Goal: Task Accomplishment & Management: Complete application form

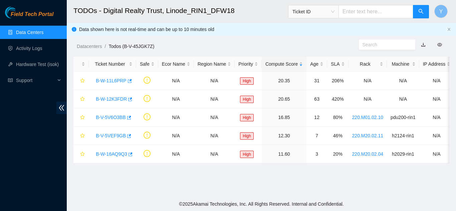
click at [32, 30] on link "Data Centers" at bounding box center [29, 32] width 27 height 5
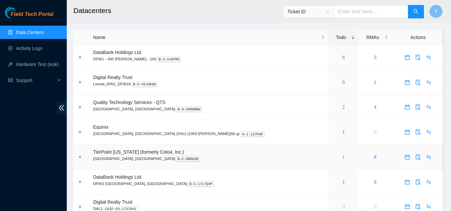
click at [342, 158] on link "1" at bounding box center [343, 157] width 3 height 5
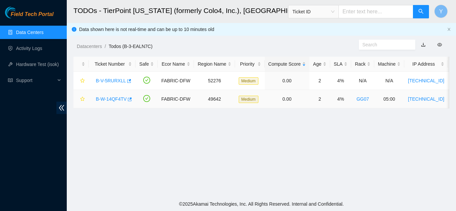
click at [112, 100] on link "B-W-14QF4TV" at bounding box center [111, 98] width 31 height 5
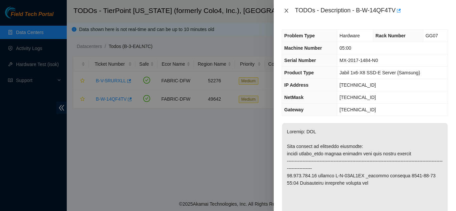
click at [285, 11] on icon "close" at bounding box center [286, 10] width 5 height 5
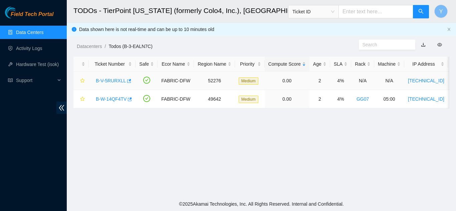
click at [110, 80] on link "B-V-5RURXLL" at bounding box center [111, 80] width 30 height 5
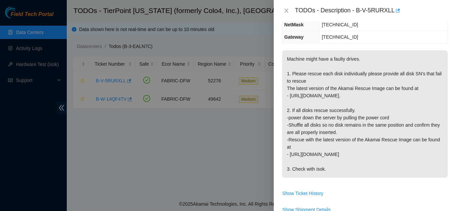
scroll to position [100, 0]
click at [284, 9] on icon "close" at bounding box center [286, 10] width 5 height 5
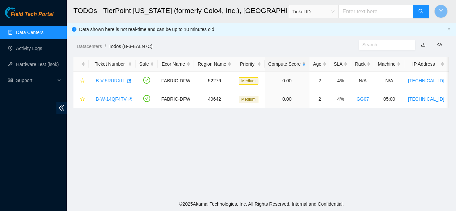
scroll to position [107, 0]
click at [115, 99] on link "B-W-14QF4TV" at bounding box center [111, 98] width 31 height 5
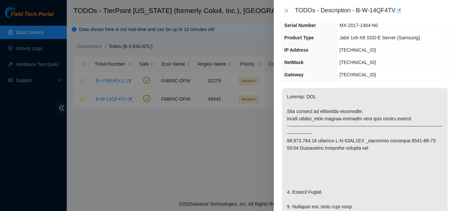
scroll to position [19, 0]
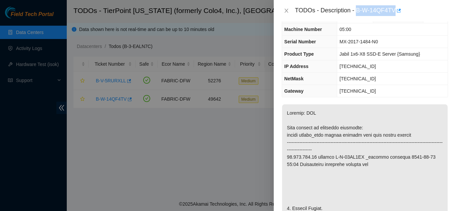
drag, startPoint x: 356, startPoint y: 11, endPoint x: 394, endPoint y: 13, distance: 37.7
click at [394, 13] on div "TODOs - Description - B-W-14QF4TV" at bounding box center [371, 10] width 153 height 11
copy div "B-W-14QF4TV"
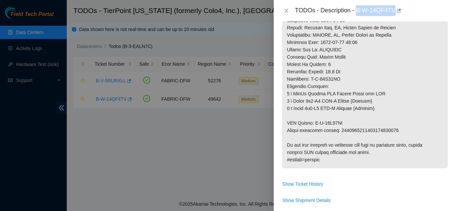
scroll to position [419, 0]
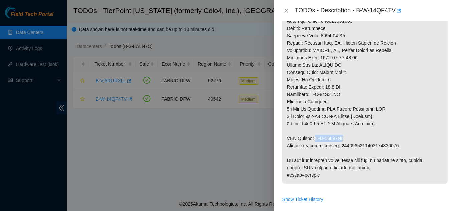
drag, startPoint x: 314, startPoint y: 138, endPoint x: 347, endPoint y: 135, distance: 33.1
copy p "B-W-16D50XY"
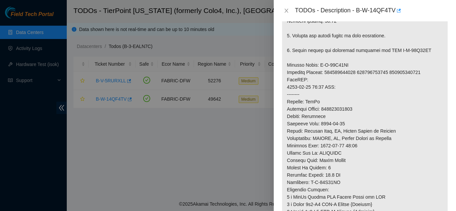
scroll to position [319, 0]
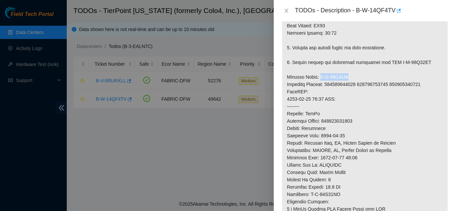
drag, startPoint x: 317, startPoint y: 77, endPoint x: 350, endPoint y: 78, distance: 33.4
click at [350, 78] on p at bounding box center [365, 44] width 166 height 480
copy p "B-W-16D50XN"
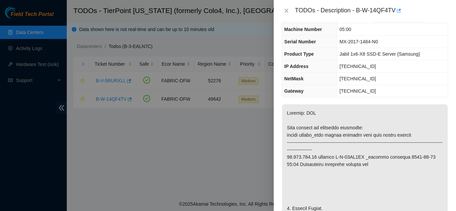
scroll to position [0, 0]
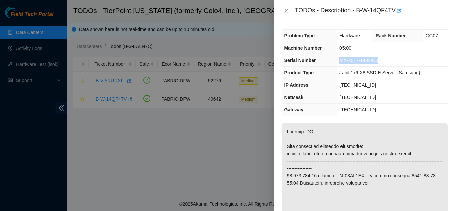
drag, startPoint x: 339, startPoint y: 61, endPoint x: 383, endPoint y: 61, distance: 43.4
click at [382, 60] on td "MX-2017-1484-N0" at bounding box center [392, 60] width 110 height 12
copy span "MX-2017-1484-N0"
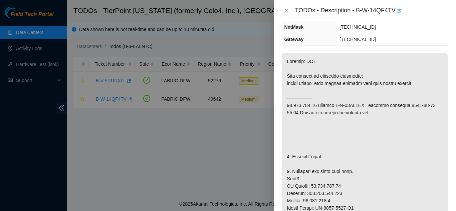
scroll to position [100, 0]
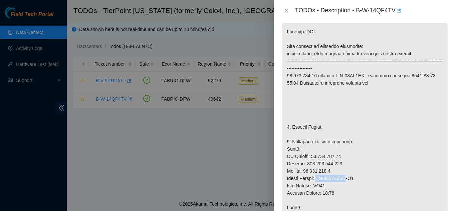
drag, startPoint x: 319, startPoint y: 179, endPoint x: 350, endPoint y: 179, distance: 31.0
copy p "MX-1944-0367"
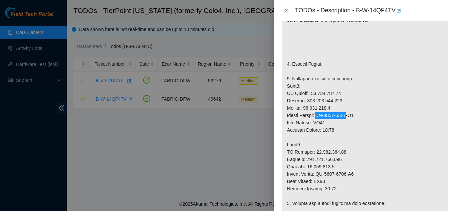
scroll to position [167, 0]
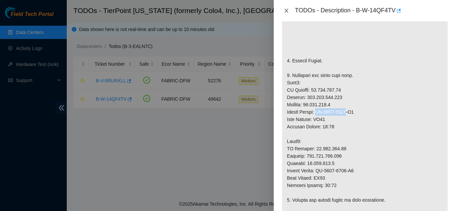
click at [283, 10] on button "Close" at bounding box center [286, 11] width 9 height 6
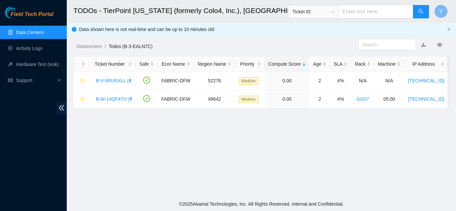
scroll to position [189, 0]
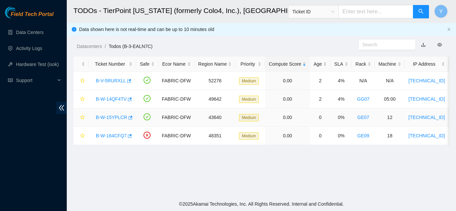
click at [120, 117] on link "B-W-15YPLCR" at bounding box center [111, 117] width 31 height 5
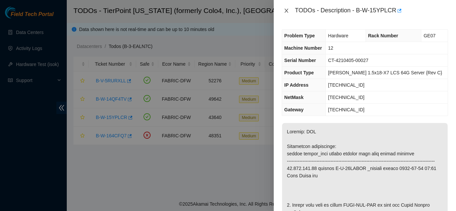
click at [287, 10] on icon "close" at bounding box center [286, 10] width 5 height 5
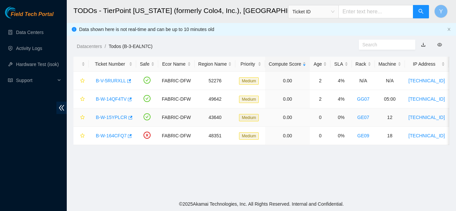
click at [114, 115] on link "B-W-15YPLCR" at bounding box center [111, 117] width 31 height 5
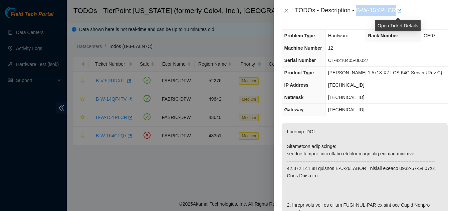
drag, startPoint x: 356, startPoint y: 10, endPoint x: 394, endPoint y: 11, distance: 38.4
click at [394, 11] on div "TODOs - Description - B-W-15YPLCR" at bounding box center [371, 10] width 153 height 11
copy div "B-W-15YPLCR"
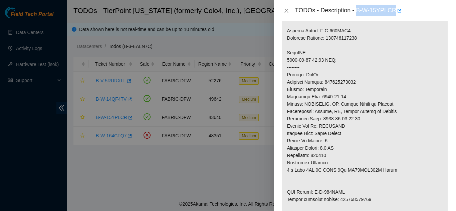
scroll to position [300, 0]
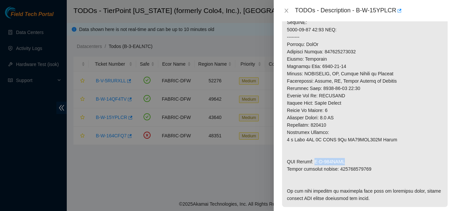
drag, startPoint x: 314, startPoint y: 169, endPoint x: 345, endPoint y: 168, distance: 31.1
click at [345, 168] on p at bounding box center [365, 15] width 166 height 384
copy p "B-W-167TRLV"
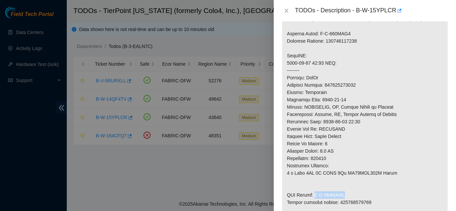
scroll to position [234, 0]
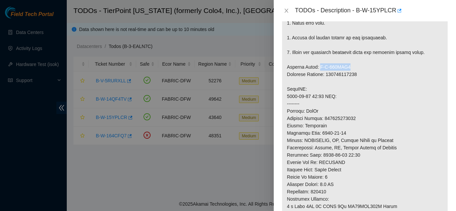
drag, startPoint x: 317, startPoint y: 73, endPoint x: 345, endPoint y: 75, distance: 28.1
click at [345, 75] on p at bounding box center [365, 82] width 166 height 384
copy p "B-W-167TRL2"
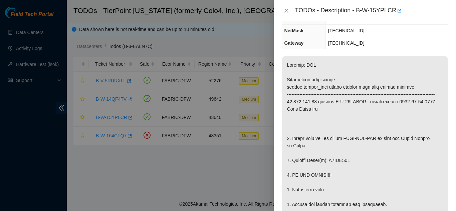
scroll to position [100, 0]
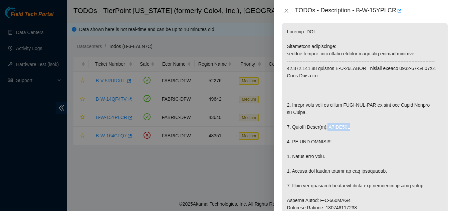
drag, startPoint x: 326, startPoint y: 134, endPoint x: 352, endPoint y: 136, distance: 26.4
click at [352, 136] on p at bounding box center [365, 215] width 166 height 384
copy p "V1JKV11H"
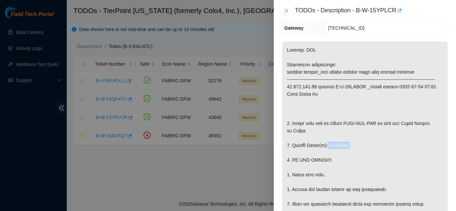
scroll to position [82, 0]
drag, startPoint x: 355, startPoint y: 12, endPoint x: 393, endPoint y: 16, distance: 38.2
click at [393, 16] on div "TODOs - Description - B-W-15YPLCR" at bounding box center [371, 10] width 153 height 11
copy div "B-W-15YPLCR"
click at [285, 11] on icon "close" at bounding box center [286, 10] width 5 height 5
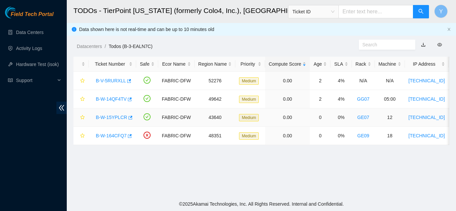
scroll to position [104, 0]
click at [111, 98] on link "B-W-14QF4TV" at bounding box center [111, 98] width 31 height 5
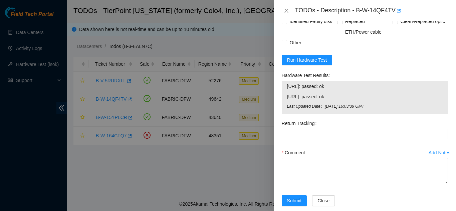
scroll to position [683, 0]
click at [301, 59] on span "Run Hardware Test" at bounding box center [307, 59] width 40 height 7
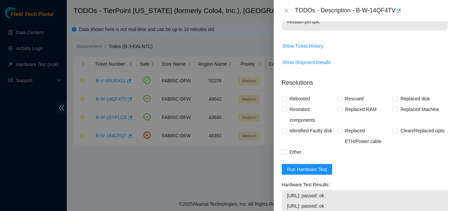
scroll to position [583, 0]
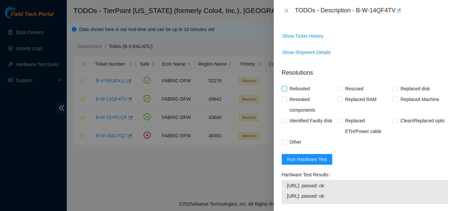
click at [285, 89] on input "Rebooted" at bounding box center [284, 88] width 5 height 5
checkbox input "true"
click at [337, 89] on input "Rescued" at bounding box center [339, 88] width 5 height 5
checkbox input "true"
click at [392, 99] on input "Replaced Machine" at bounding box center [394, 99] width 5 height 5
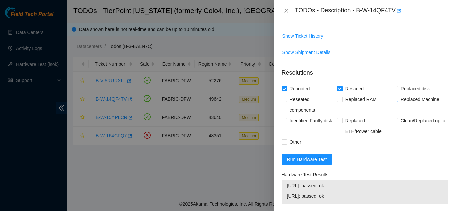
checkbox input "true"
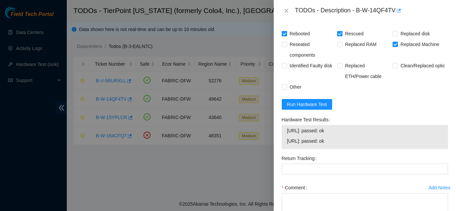
scroll to position [649, 0]
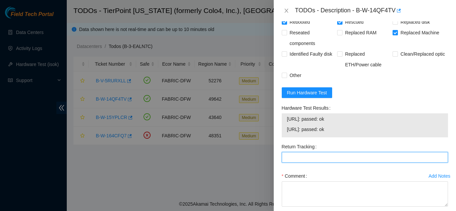
click at [307, 158] on Tracking "Return Tracking" at bounding box center [365, 157] width 166 height 11
paste Tracking "(9612018)969028700239043"
type Tracking "(9612018)969028700239043"
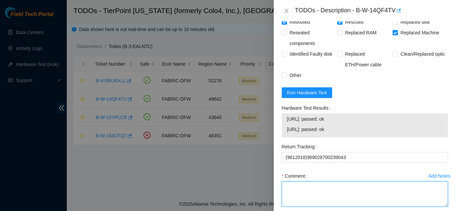
click at [301, 187] on textarea "Comment" at bounding box center [365, 194] width 166 height 25
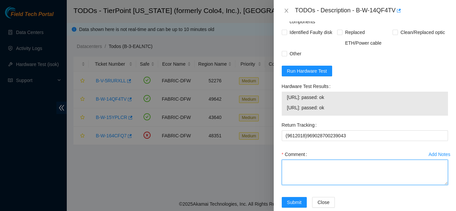
scroll to position [683, 0]
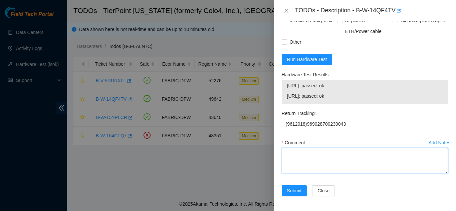
click at [299, 152] on textarea "Comment" at bounding box center [365, 160] width 166 height 25
paste textarea "Shut down machine properly, located faulty disk and replaced with new disk (S/N…"
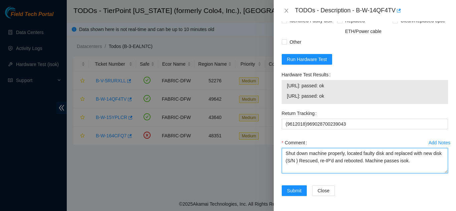
click at [305, 162] on textarea "Shut down machine properly, located faulty disk and replaced with new disk (S/N…" at bounding box center [365, 160] width 166 height 25
paste textarea "MX-1944-0367"
click at [384, 153] on textarea "Shut down machine properly, located faulty disk and replaced with new disk (MX-…" at bounding box center [365, 160] width 166 height 25
click at [303, 161] on textarea "Shut down machine properly, located faulty machine and replaced with new disk (…" at bounding box center [365, 160] width 166 height 25
type textarea "Shut down machine properly, located faulty machine and replaced with new machin…"
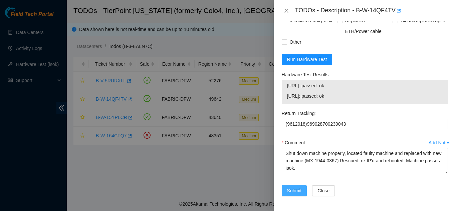
click at [293, 190] on span "Submit" at bounding box center [294, 190] width 15 height 7
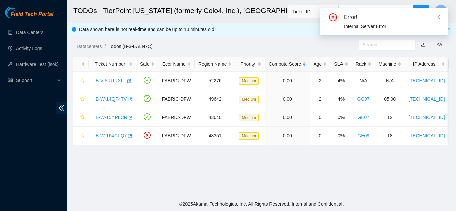
scroll to position [204, 0]
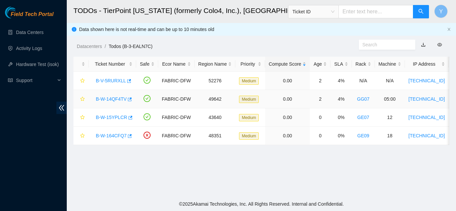
click at [116, 97] on link "B-W-14QF4TV" at bounding box center [111, 98] width 31 height 5
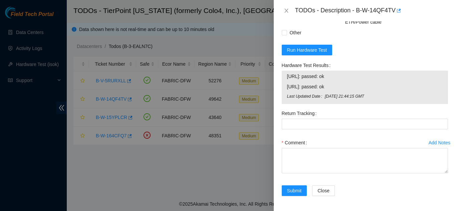
scroll to position [693, 0]
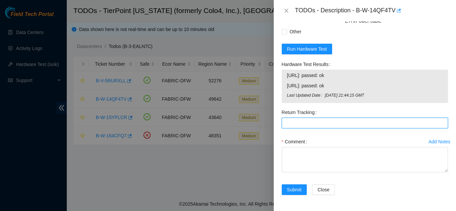
click at [305, 123] on Tracking "Return Tracking" at bounding box center [365, 123] width 166 height 11
paste Tracking "(9612018)969028700239043"
type Tracking "(9612018)969028700239043"
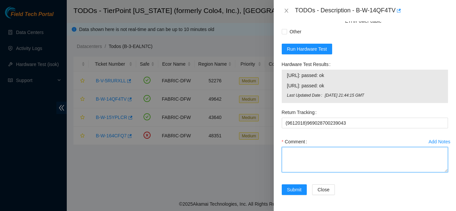
click at [298, 153] on textarea "Comment" at bounding box center [365, 159] width 166 height 25
paste textarea "Shut down machine properly, located faulty disk and replaced with new disk (S/N…"
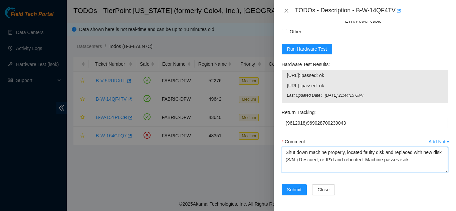
click at [305, 160] on textarea "Shut down machine properly, located faulty disk and replaced with new disk (S/N…" at bounding box center [365, 159] width 166 height 25
paste textarea "MX-1944-0367"
click at [385, 153] on textarea "Shut down machine properly, located faulty disk and replaced with new disk (MX-…" at bounding box center [365, 159] width 166 height 25
click at [303, 161] on textarea "Shut down machine properly, located faulty machine and replaced with new disk (…" at bounding box center [365, 159] width 166 height 25
type textarea "Shut down machine properly, located faulty machine and replaced with new machin…"
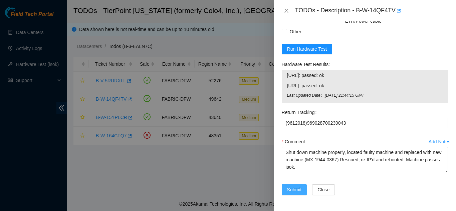
click at [291, 189] on span "Submit" at bounding box center [294, 189] width 15 height 7
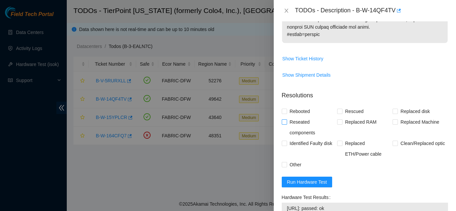
scroll to position [560, 0]
click at [282, 109] on input "Rebooted" at bounding box center [284, 111] width 5 height 5
checkbox input "true"
click at [337, 113] on input "Rescued" at bounding box center [339, 111] width 5 height 5
checkbox input "true"
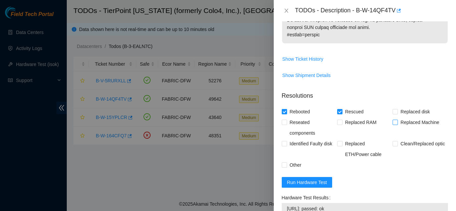
click at [392, 124] on input "Replaced Machine" at bounding box center [394, 122] width 5 height 5
checkbox input "true"
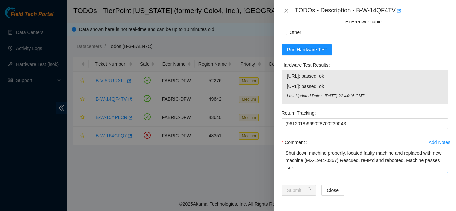
scroll to position [693, 0]
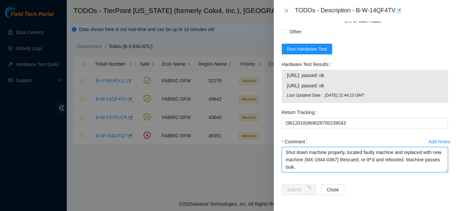
drag, startPoint x: 313, startPoint y: 167, endPoint x: 285, endPoint y: 153, distance: 30.6
click at [285, 153] on textarea "Shut down machine properly, located faulty machine and replaced with new machin…" at bounding box center [365, 159] width 166 height 25
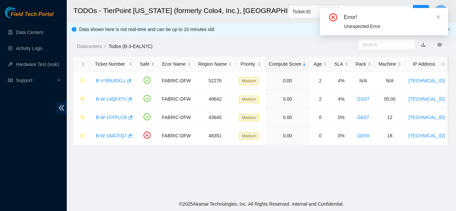
scroll to position [205, 0]
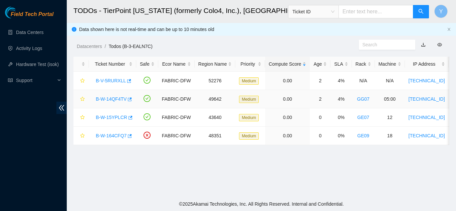
click at [115, 99] on link "B-W-14QF4TV" at bounding box center [111, 98] width 31 height 5
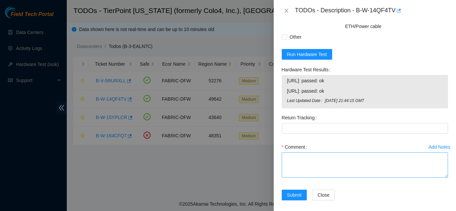
scroll to position [693, 0]
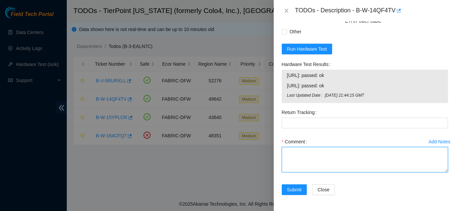
click at [303, 163] on textarea "Comment" at bounding box center [365, 159] width 166 height 25
paste textarea "Shut down machine properly, located faulty machine and replaced with new machin…"
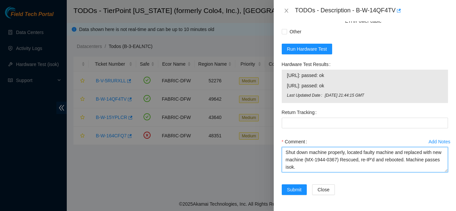
type textarea "Shut down machine properly, located faulty machine and replaced with new machin…"
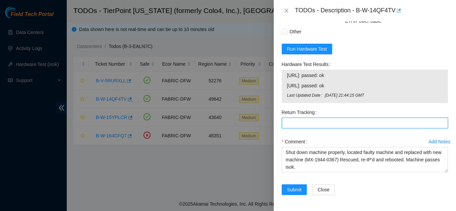
click at [294, 124] on Tracking "Return Tracking" at bounding box center [365, 123] width 166 height 11
paste Tracking "(9612018)969028700239043"
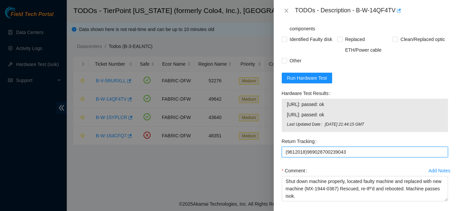
scroll to position [626, 0]
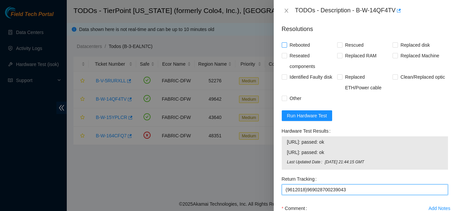
type Tracking "(9612018)969028700239043"
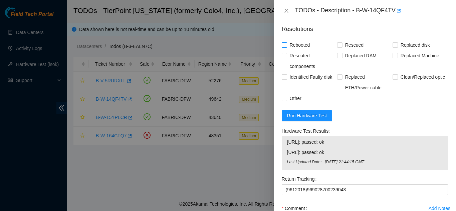
click at [284, 45] on input "Rebooted" at bounding box center [284, 44] width 5 height 5
checkbox input "true"
click at [337, 45] on input "Rescued" at bounding box center [339, 44] width 5 height 5
checkbox input "true"
click at [393, 56] on input "Replaced Machine" at bounding box center [394, 55] width 5 height 5
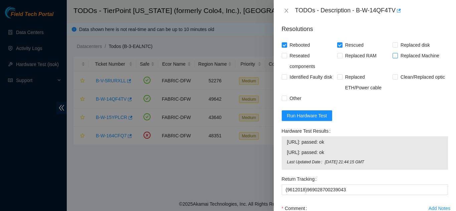
checkbox input "true"
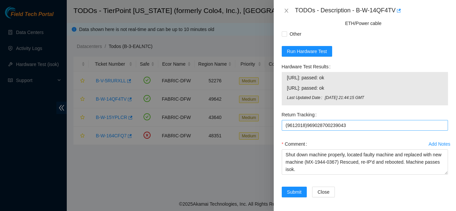
scroll to position [693, 0]
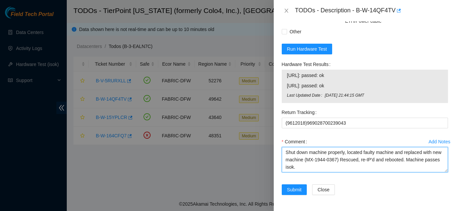
drag, startPoint x: 311, startPoint y: 167, endPoint x: 285, endPoint y: 155, distance: 29.0
click at [285, 155] on textarea "Shut down machine properly, located faulty machine and replaced with new machin…" at bounding box center [365, 159] width 166 height 25
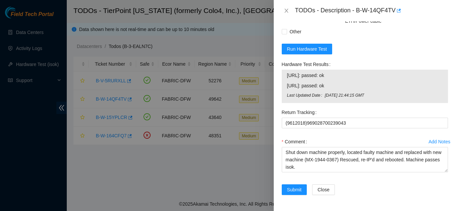
click at [352, 139] on div "Comment" at bounding box center [365, 142] width 166 height 11
click at [296, 188] on span "Submit" at bounding box center [294, 189] width 15 height 7
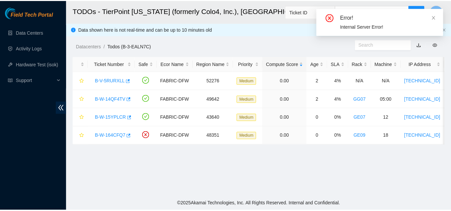
scroll to position [205, 0]
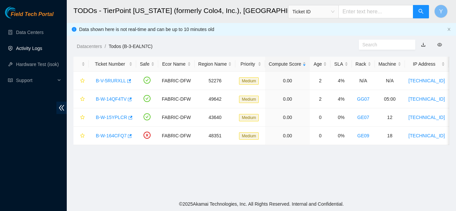
click at [28, 47] on link "Activity Logs" at bounding box center [29, 48] width 26 height 5
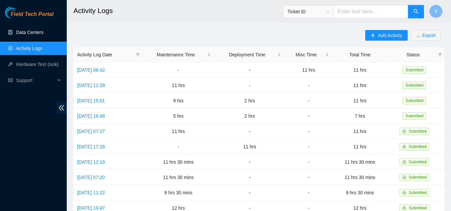
click at [30, 33] on link "Data Centers" at bounding box center [29, 32] width 27 height 5
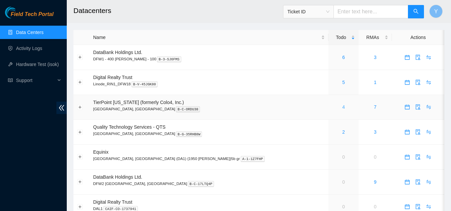
click at [342, 108] on link "4" at bounding box center [343, 106] width 3 height 5
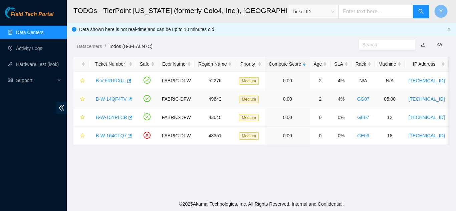
click at [117, 99] on link "B-W-14QF4TV" at bounding box center [111, 98] width 31 height 5
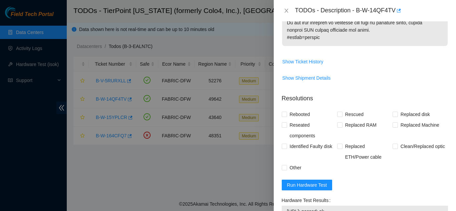
scroll to position [567, 0]
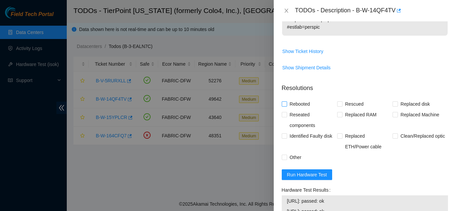
click at [284, 104] on input "Rebooted" at bounding box center [284, 103] width 5 height 5
checkbox input "true"
click at [337, 104] on input "Rescued" at bounding box center [339, 103] width 5 height 5
checkbox input "true"
click at [392, 114] on input "Replaced Machine" at bounding box center [394, 114] width 5 height 5
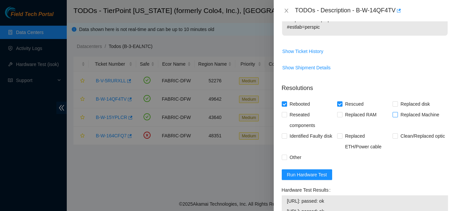
checkbox input "true"
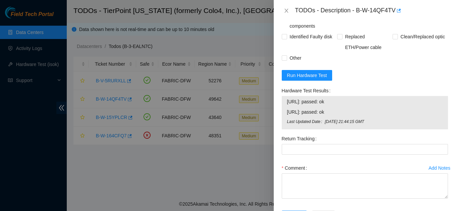
scroll to position [667, 0]
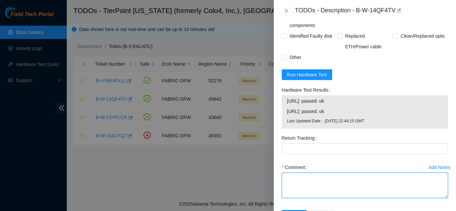
click at [309, 185] on textarea "Comment" at bounding box center [365, 185] width 166 height 25
paste textarea "Shut down machine properly, located faulty machine and replaced with new machin…"
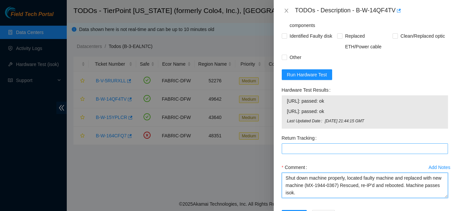
type textarea "Shut down machine properly, located faulty machine and replaced with new machin…"
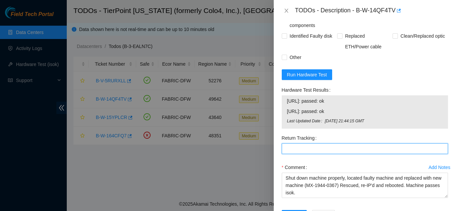
click at [294, 151] on Tracking "Return Tracking" at bounding box center [365, 149] width 166 height 11
click at [303, 150] on Tracking "Return Tracking" at bounding box center [365, 149] width 166 height 11
paste Tracking "(9612018)969028700239043"
type Tracking "(9612018)969028700239043"
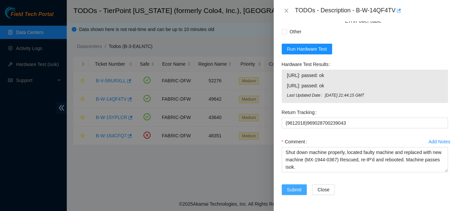
click at [292, 190] on span "Submit" at bounding box center [294, 189] width 15 height 7
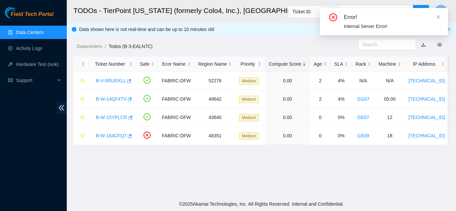
scroll to position [205, 0]
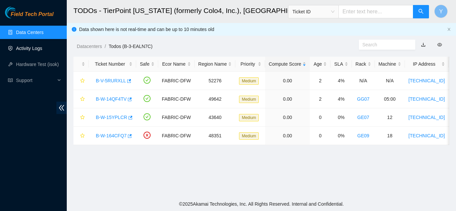
click at [33, 49] on link "Activity Logs" at bounding box center [29, 48] width 26 height 5
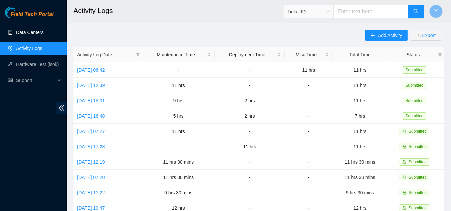
click at [34, 33] on link "Data Centers" at bounding box center [29, 32] width 27 height 5
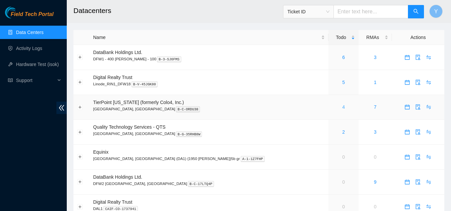
click at [342, 108] on link "4" at bounding box center [343, 106] width 3 height 5
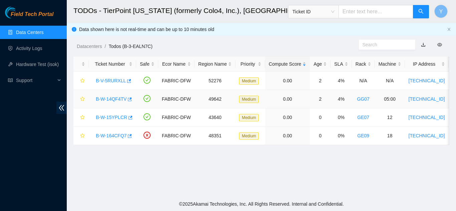
click at [117, 98] on link "B-W-14QF4TV" at bounding box center [111, 98] width 31 height 5
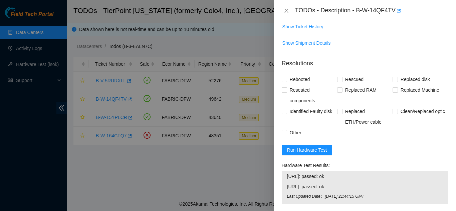
scroll to position [601, 0]
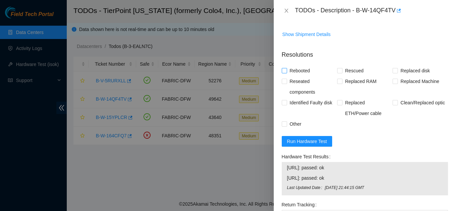
click at [284, 72] on input "Rebooted" at bounding box center [284, 70] width 5 height 5
checkbox input "true"
click at [337, 72] on input "Rescued" at bounding box center [339, 70] width 5 height 5
checkbox input "true"
click at [392, 82] on input "Replaced Machine" at bounding box center [394, 81] width 5 height 5
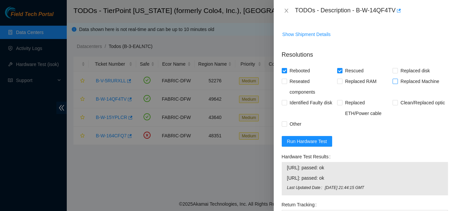
checkbox input "true"
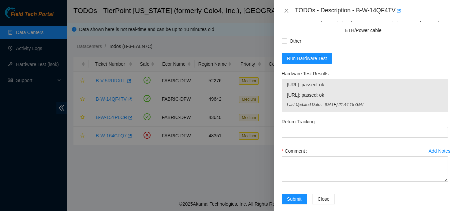
scroll to position [693, 0]
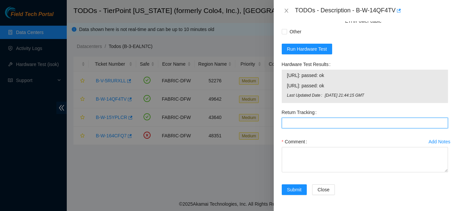
click at [302, 124] on Tracking "Return Tracking" at bounding box center [365, 123] width 166 height 11
paste Tracking "(9612018)969028700239043"
type Tracking "(9612018)969028700239043"
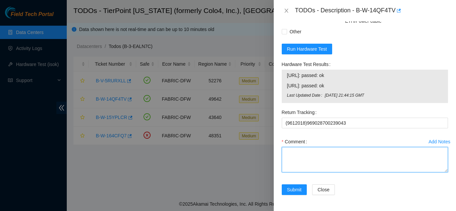
click at [296, 163] on textarea "Comment" at bounding box center [365, 159] width 166 height 25
paste textarea "Shut down machine properly, located faulty disk and replaced with new disk (S/N…"
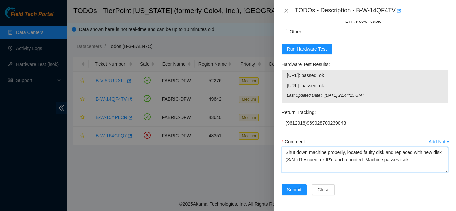
click at [305, 159] on textarea "Shut down machine properly, located faulty disk and replaced with new disk (S/N…" at bounding box center [365, 159] width 166 height 25
paste textarea "MX-1944-0367"
click at [384, 153] on textarea "Shut down machine properly, located faulty disk and replaced with new disk (MX-…" at bounding box center [365, 159] width 166 height 25
click at [303, 160] on textarea "Shut down machine properly, located faulty machine and replaced with new disk (…" at bounding box center [365, 159] width 166 height 25
type textarea "Shut down machine properly, located faulty machine and replaced with new machin…"
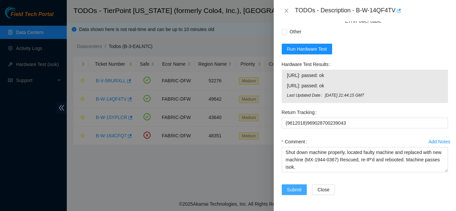
click at [289, 190] on span "Submit" at bounding box center [294, 189] width 15 height 7
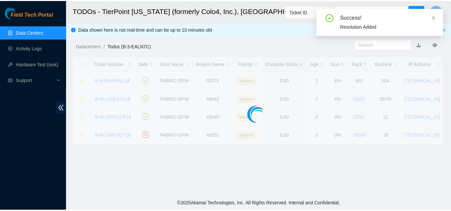
scroll to position [205, 0]
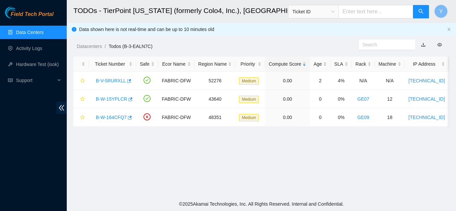
click at [42, 34] on link "Data Centers" at bounding box center [29, 32] width 27 height 5
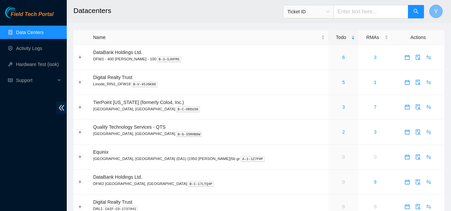
click at [435, 12] on span "Y" at bounding box center [436, 11] width 4 height 8
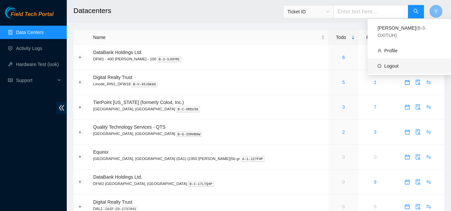
click at [393, 63] on link "Logout" at bounding box center [391, 65] width 14 height 5
